Goal: Transaction & Acquisition: Purchase product/service

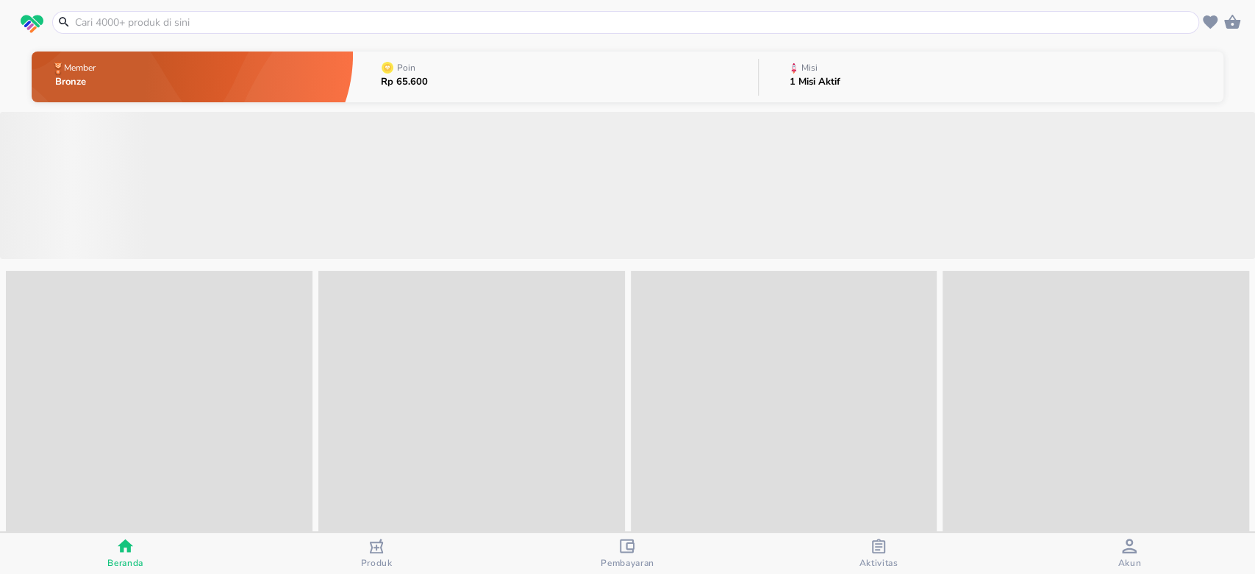
click at [181, 23] on input "text" at bounding box center [635, 22] width 1122 height 15
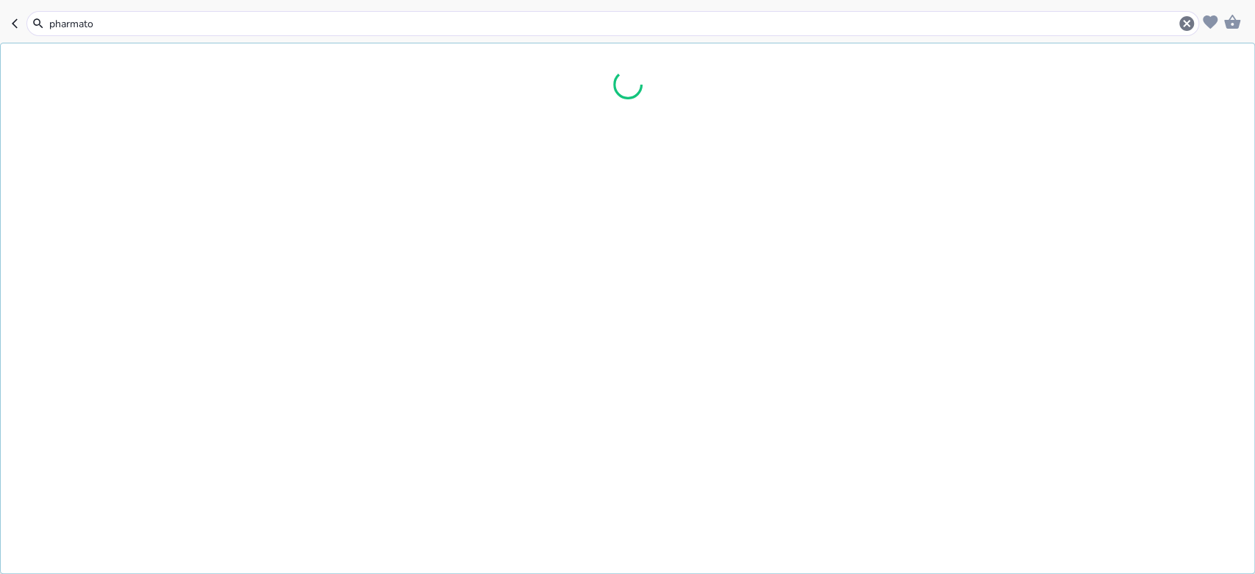
type input "pharmaton"
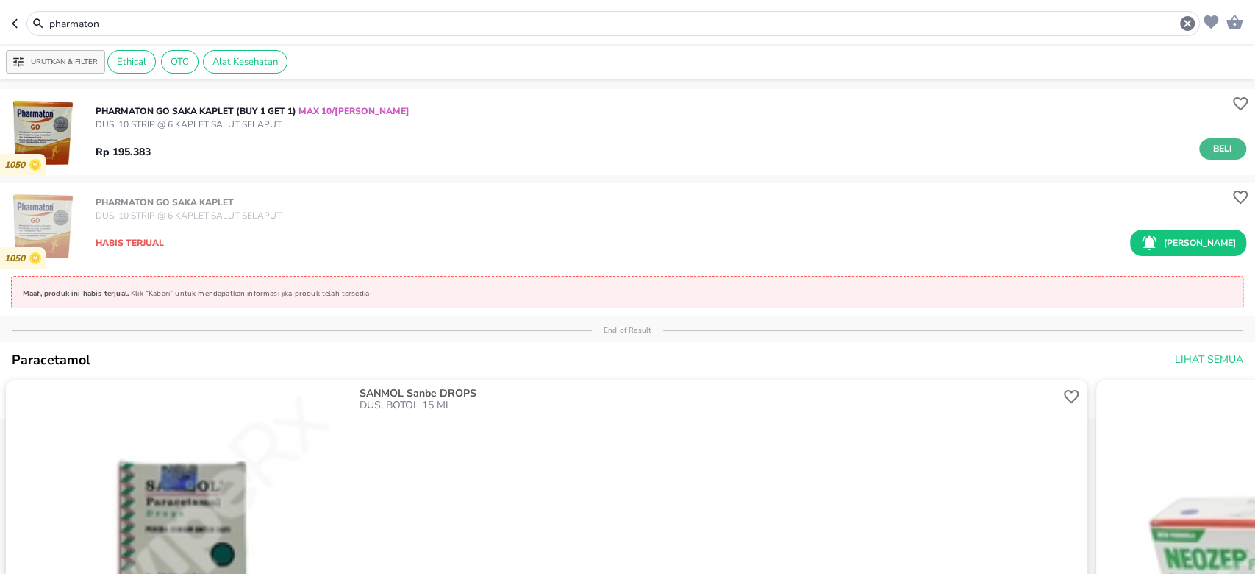
click at [1210, 149] on span "Beli" at bounding box center [1222, 148] width 25 height 15
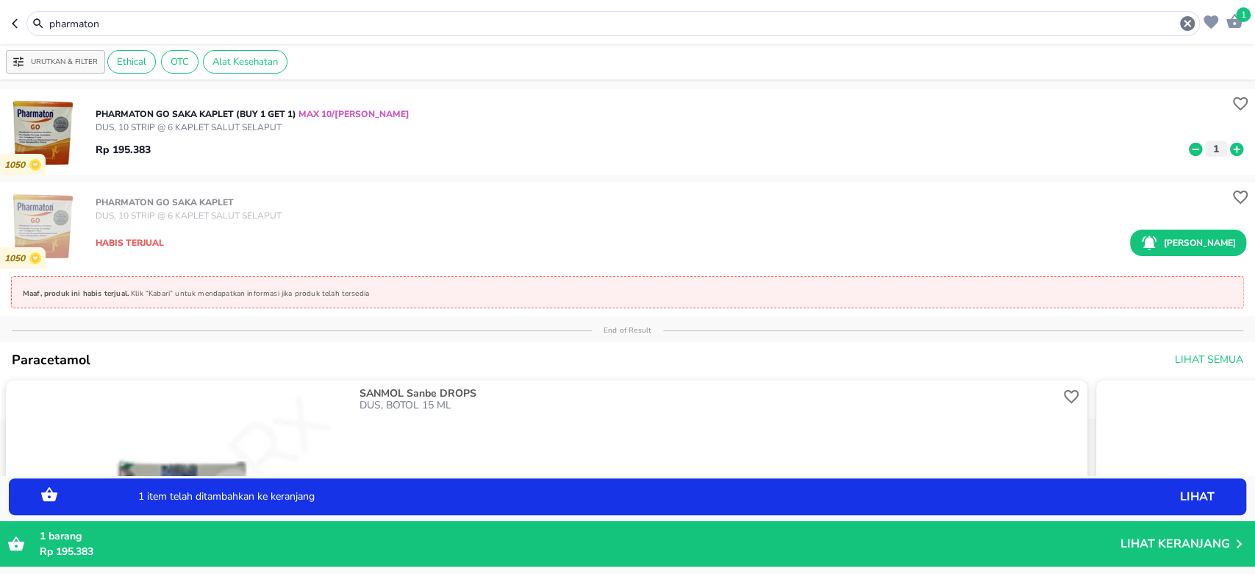
click at [18, 25] on icon "button" at bounding box center [18, 24] width 12 height 12
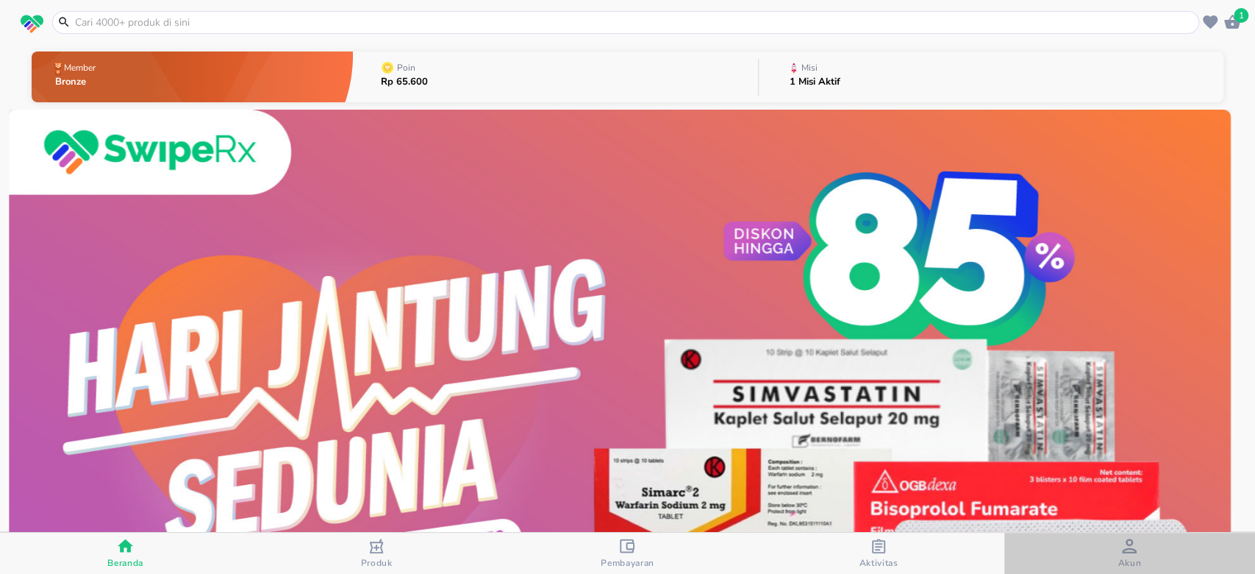
click at [1139, 545] on div "Akun" at bounding box center [1130, 553] width 24 height 30
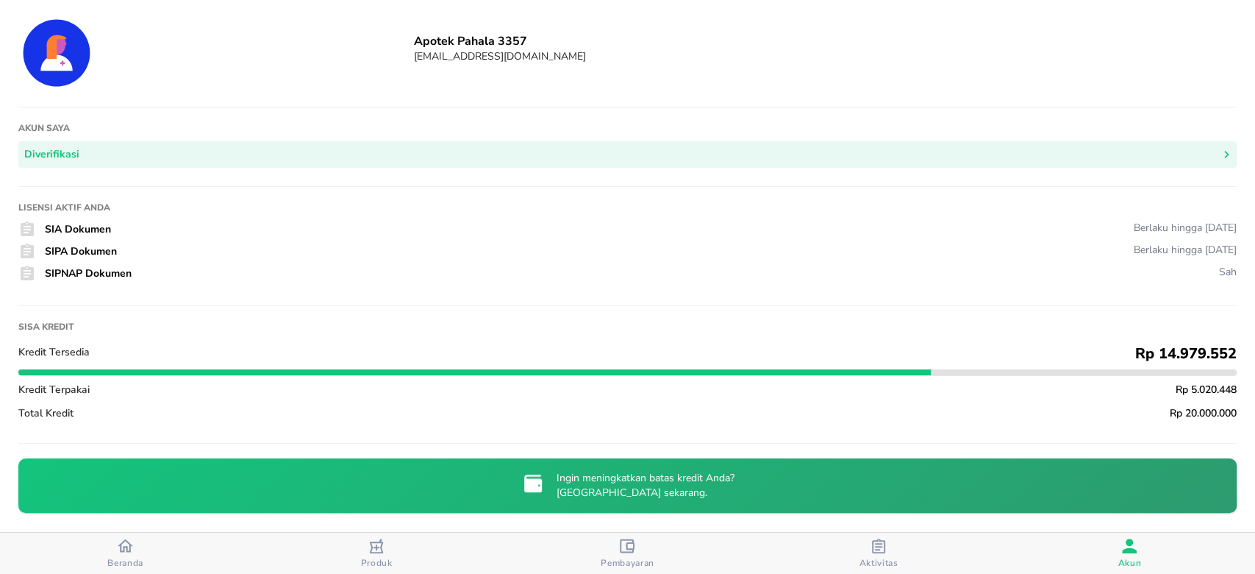
click at [112, 557] on span "Beranda" at bounding box center [125, 563] width 36 height 12
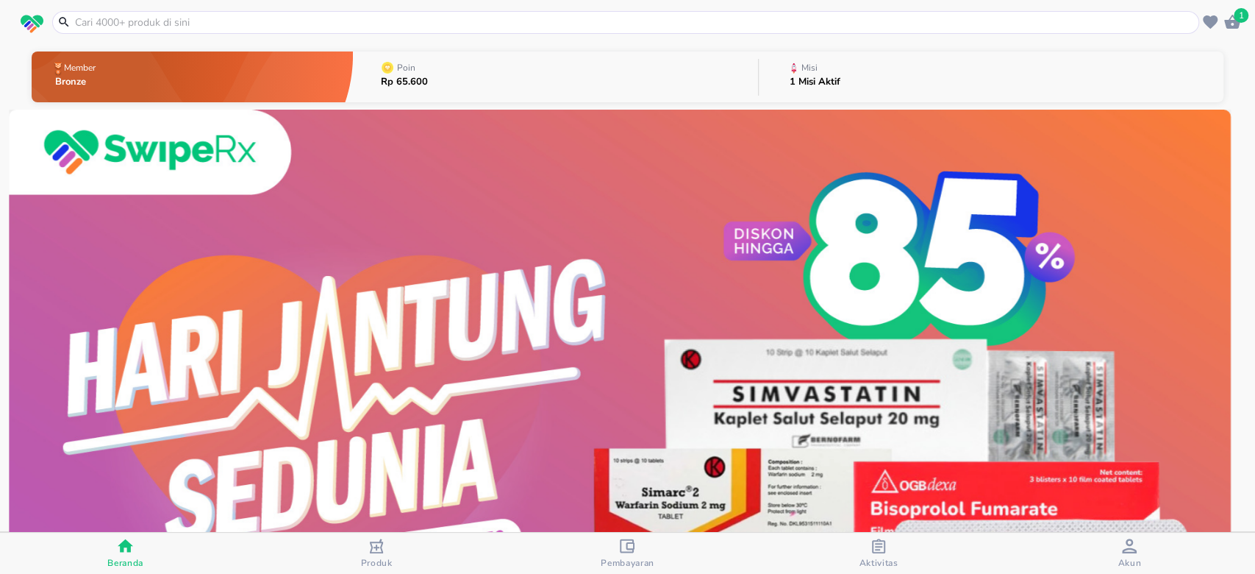
click at [1235, 18] on span "1" at bounding box center [1241, 15] width 15 height 15
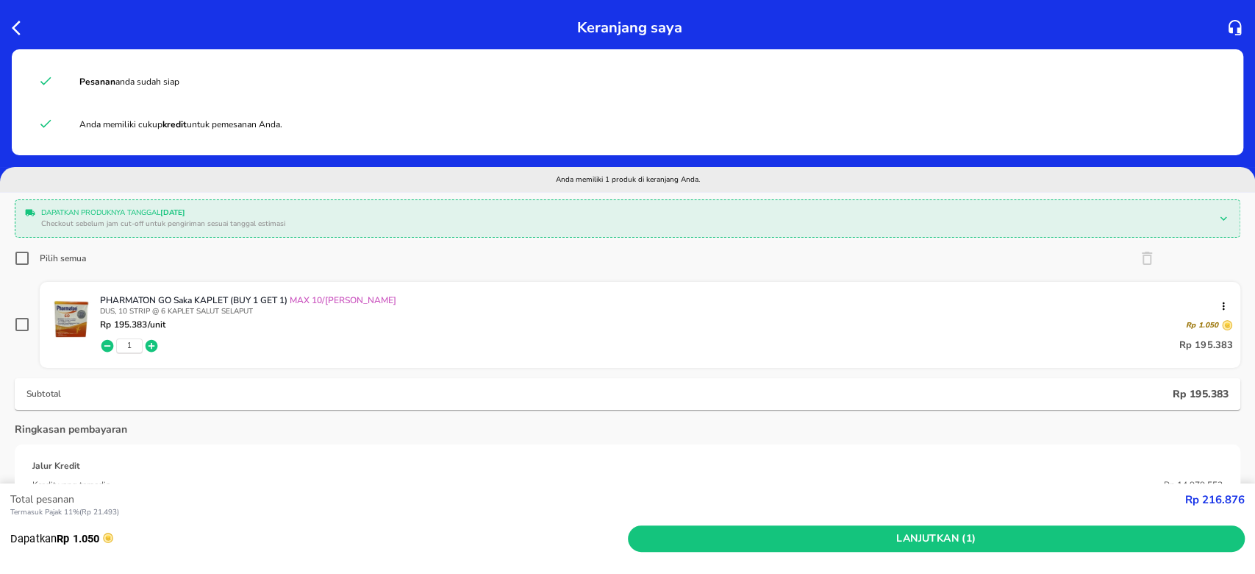
click at [24, 261] on input "Pilih semua" at bounding box center [22, 258] width 15 height 15
checkbox input "true"
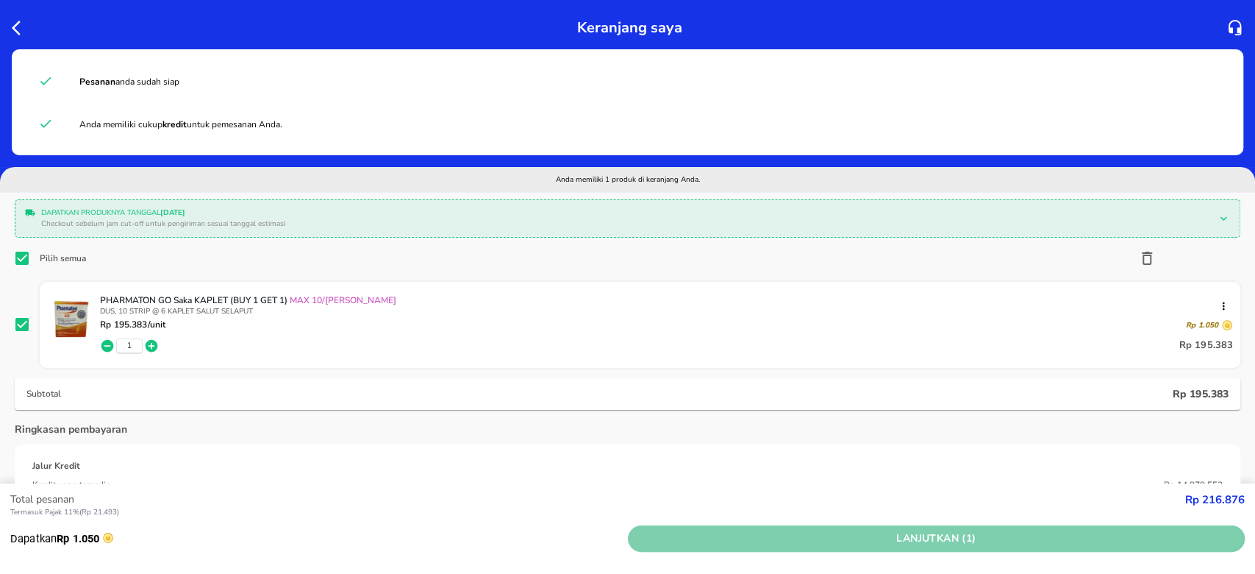
click at [915, 535] on span "Lanjutkan (1)" at bounding box center [937, 538] width 606 height 18
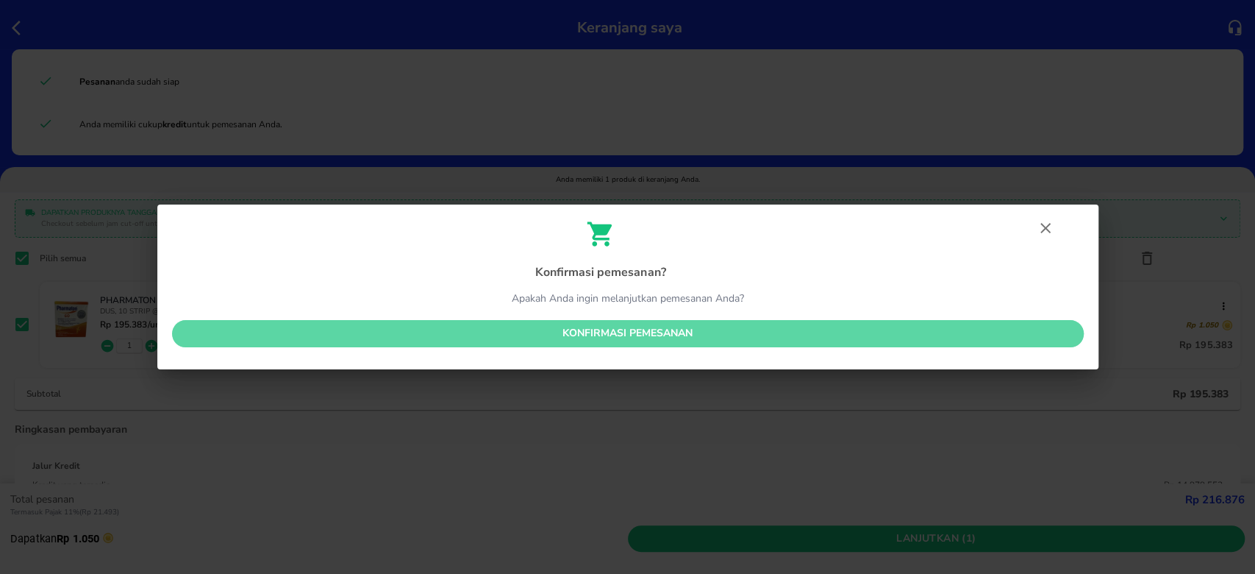
click at [629, 331] on span "Konfirmasi pemesanan" at bounding box center [628, 333] width 888 height 18
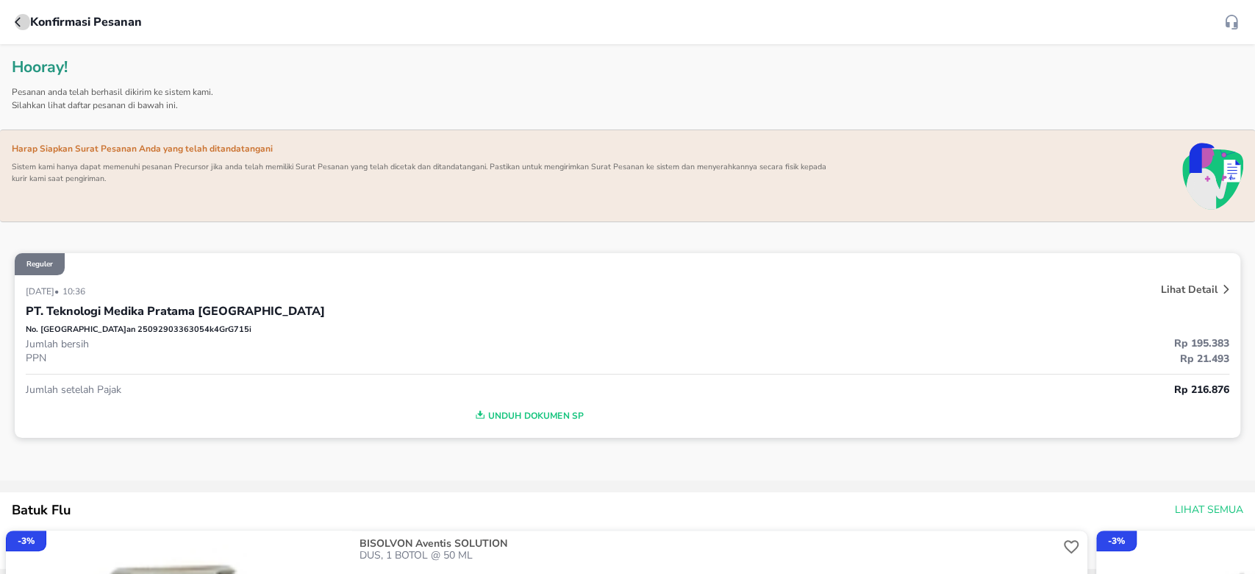
click at [16, 18] on icon "button" at bounding box center [21, 22] width 12 height 12
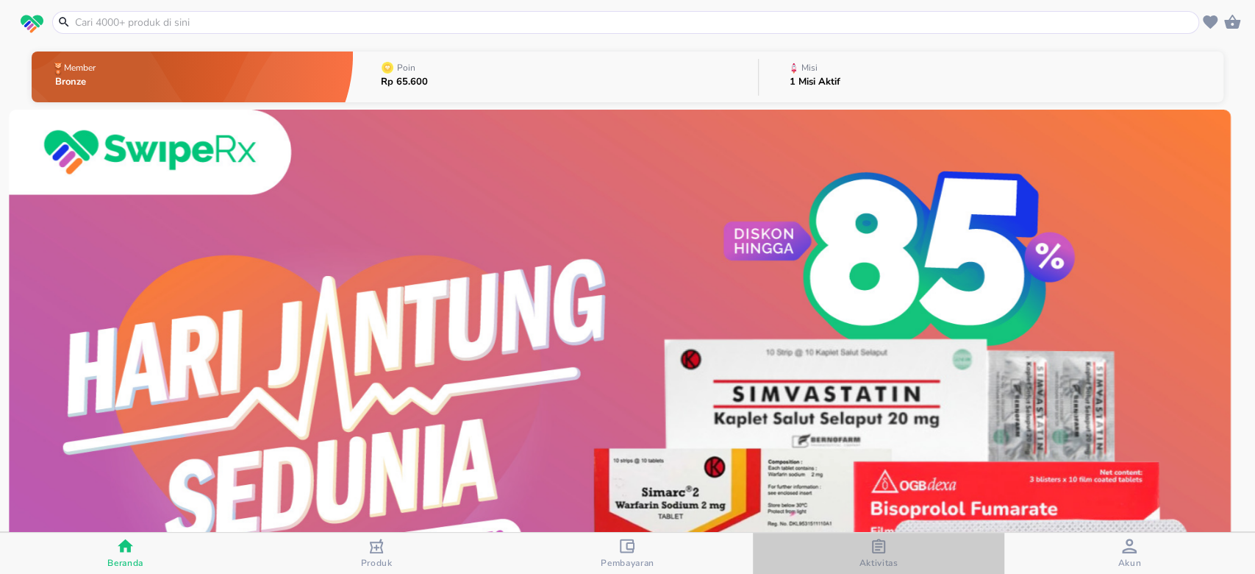
click at [886, 558] on span "Aktivitas" at bounding box center [878, 563] width 39 height 12
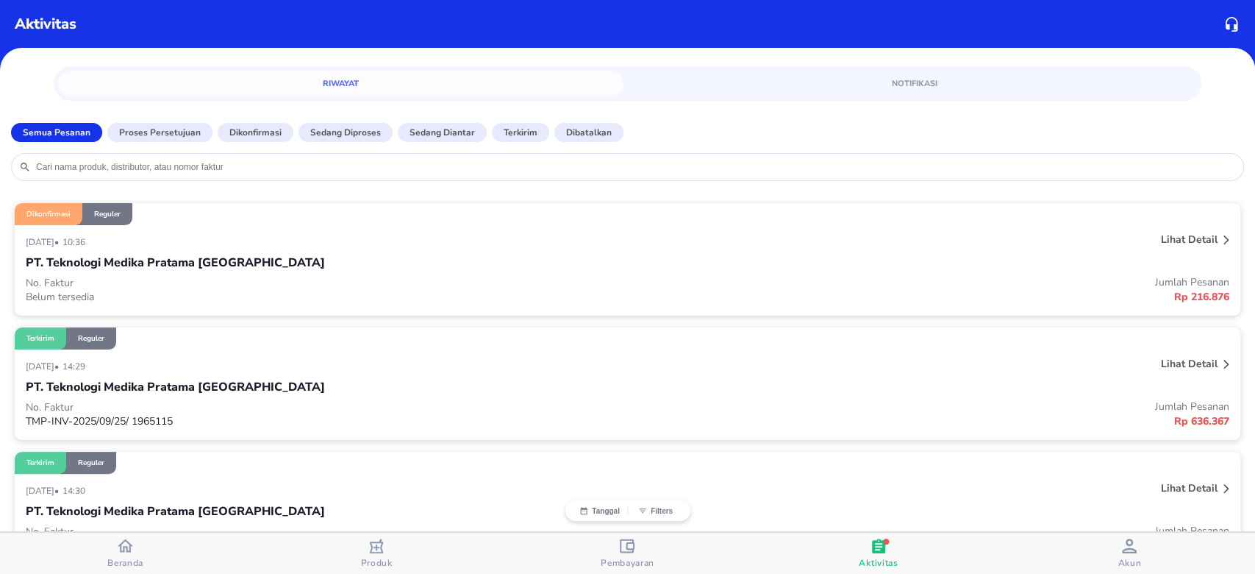
click at [1137, 548] on div "Akun" at bounding box center [1130, 553] width 24 height 30
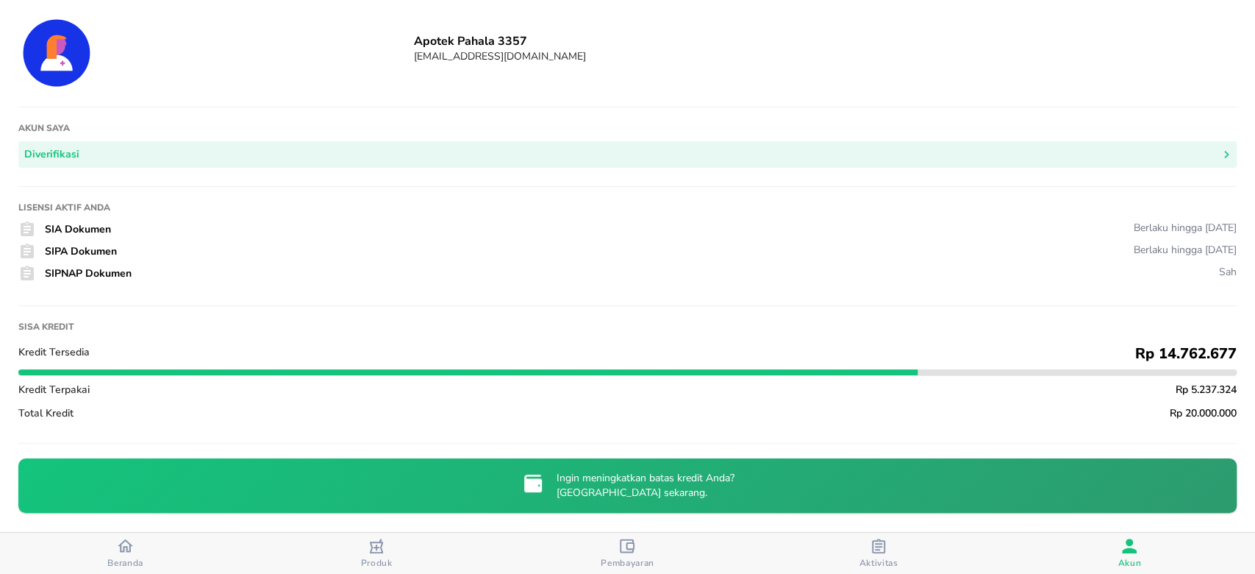
click at [872, 543] on icon "button" at bounding box center [878, 545] width 13 height 15
